Goal: Complete application form

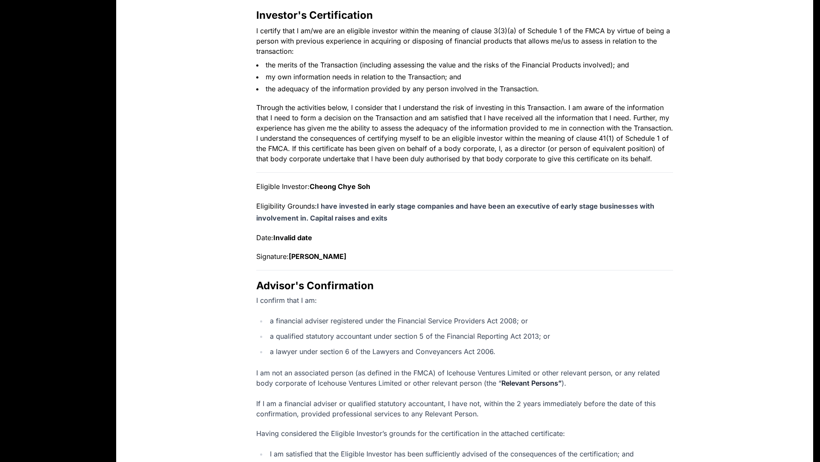
scroll to position [270, 0]
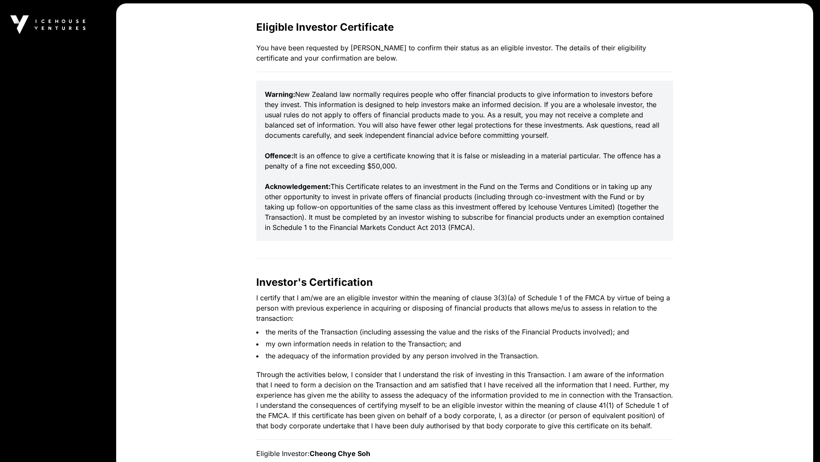
scroll to position [270, 0]
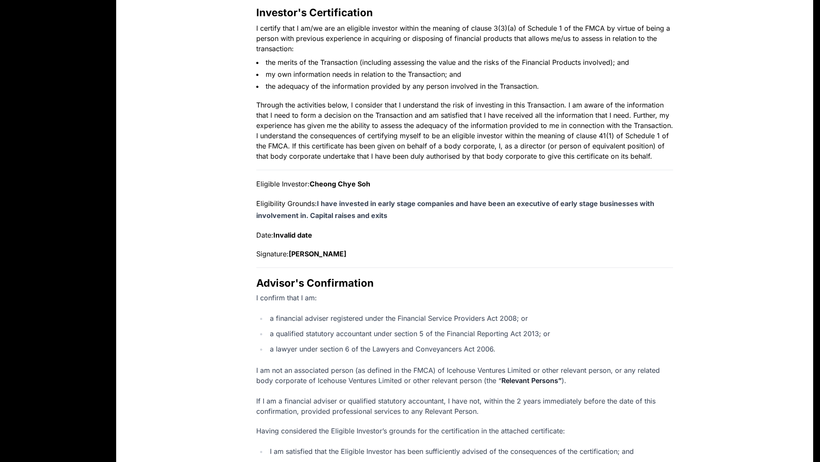
click at [634, 18] on h2 "Investor's Certification" at bounding box center [464, 13] width 417 height 14
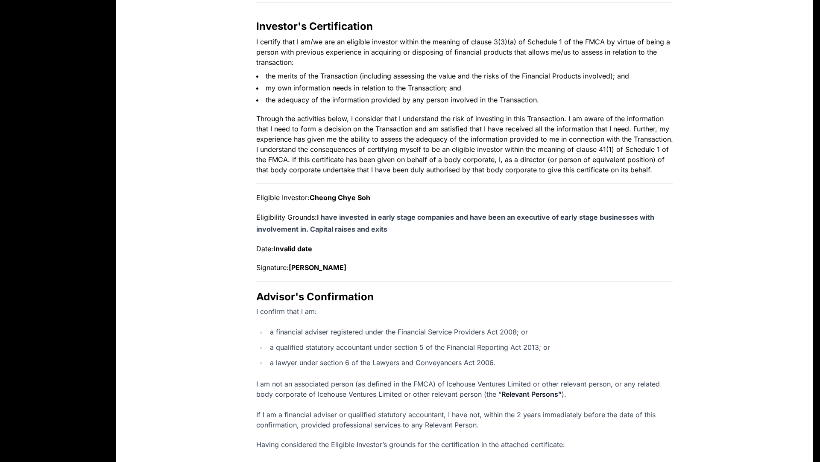
scroll to position [255, 0]
click at [596, 86] on li "my own information needs in relation to the Transaction; and" at bounding box center [464, 89] width 417 height 10
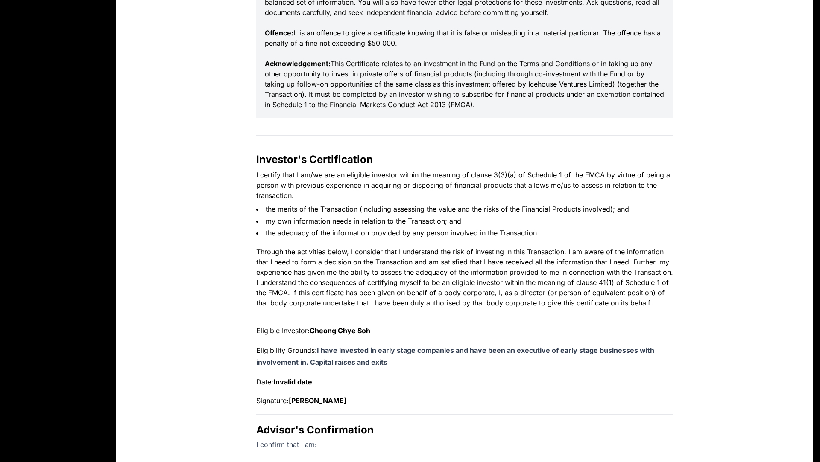
scroll to position [125, 0]
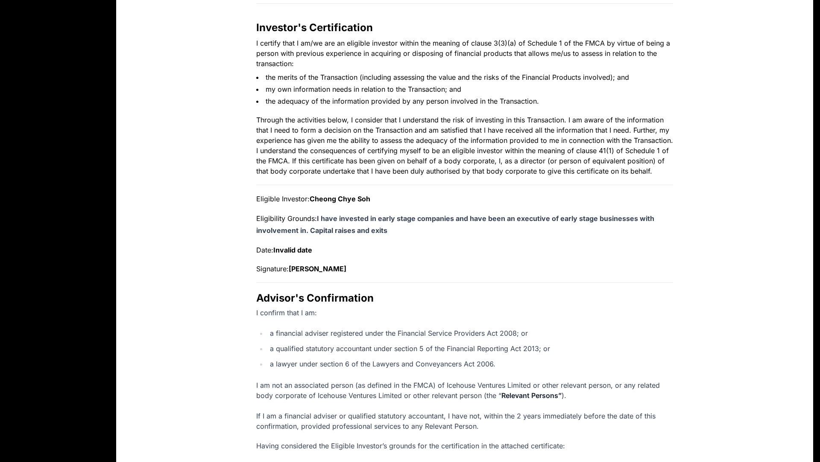
scroll to position [258, 0]
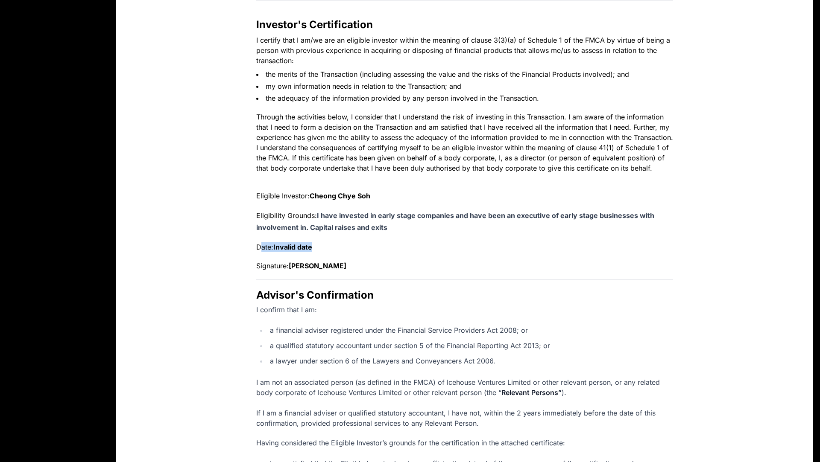
drag, startPoint x: 254, startPoint y: 258, endPoint x: 391, endPoint y: 257, distance: 137.5
click at [391, 257] on div "Eligible Investor Certificate You have been requested by Cheong Chye Soh to con…" at bounding box center [464, 268] width 437 height 1010
click at [599, 50] on p "I certify that I am/we are an eligible investor within the meaning of clause 3(…" at bounding box center [464, 50] width 417 height 31
